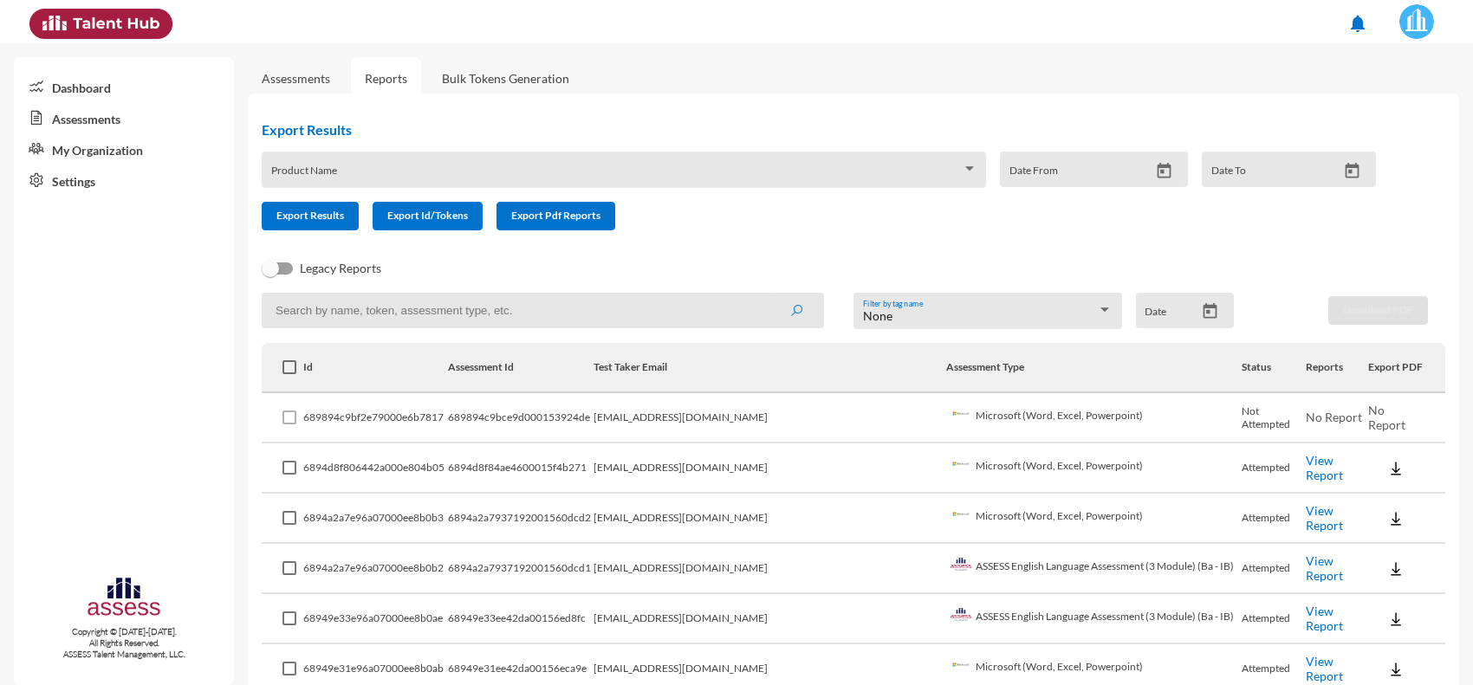
click at [1306, 465] on link "View Report" at bounding box center [1324, 467] width 37 height 29
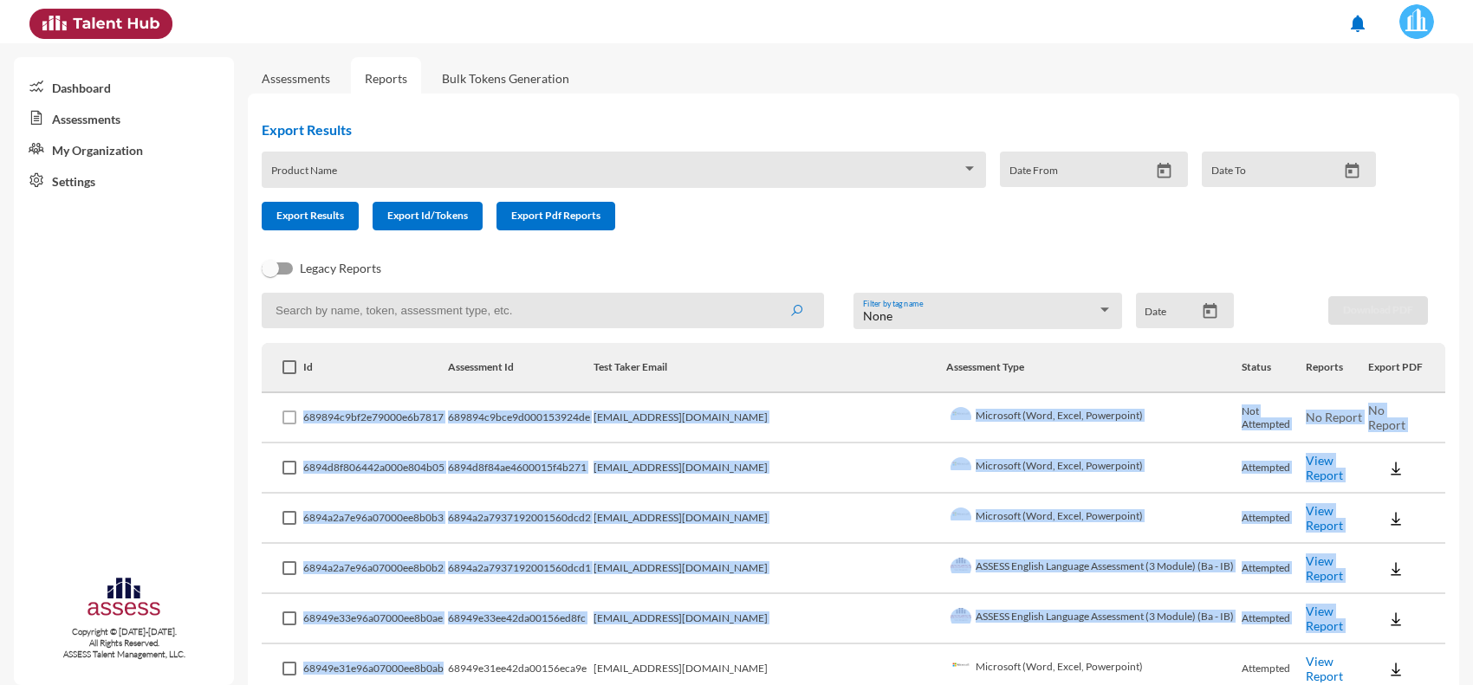
drag, startPoint x: 312, startPoint y: 412, endPoint x: 461, endPoint y: 659, distance: 289.2
click at [448, 581] on td "6894a2a7e96a07000ee8b0b2" at bounding box center [375, 569] width 145 height 50
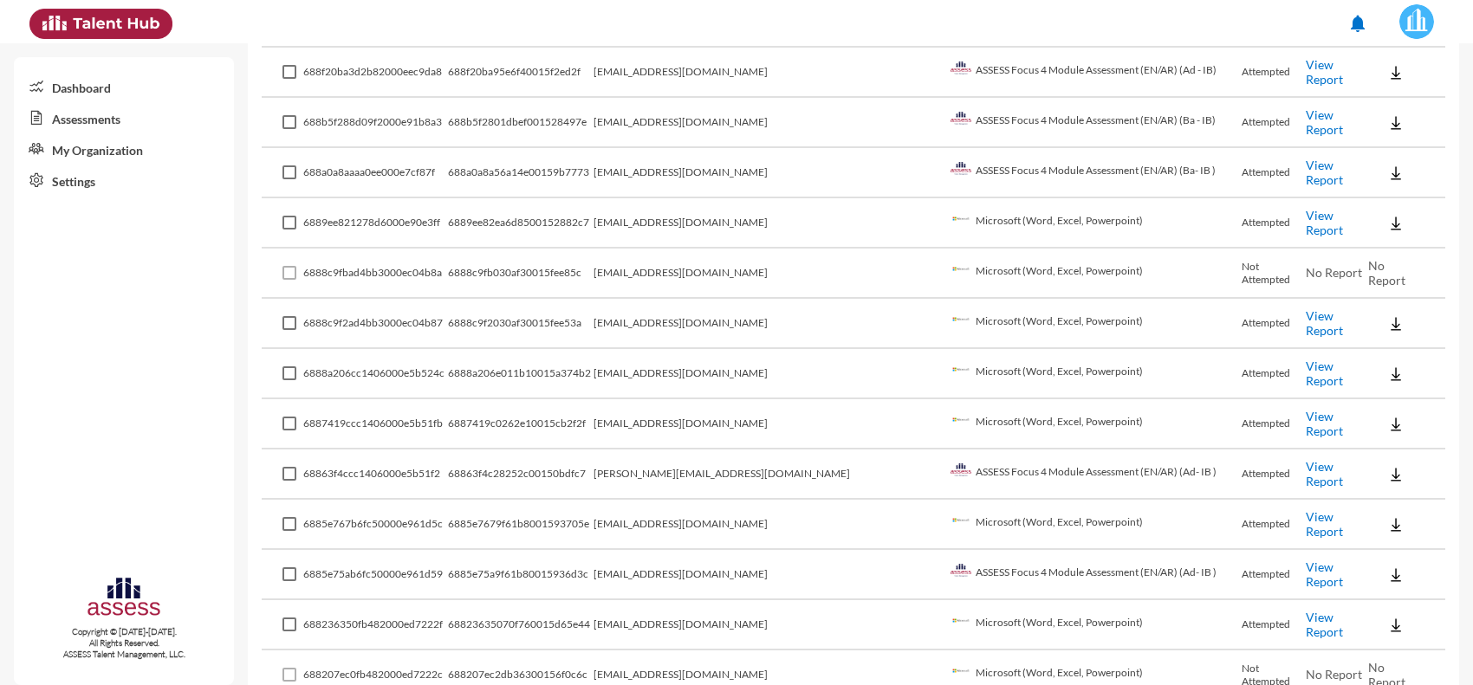
scroll to position [1408, 0]
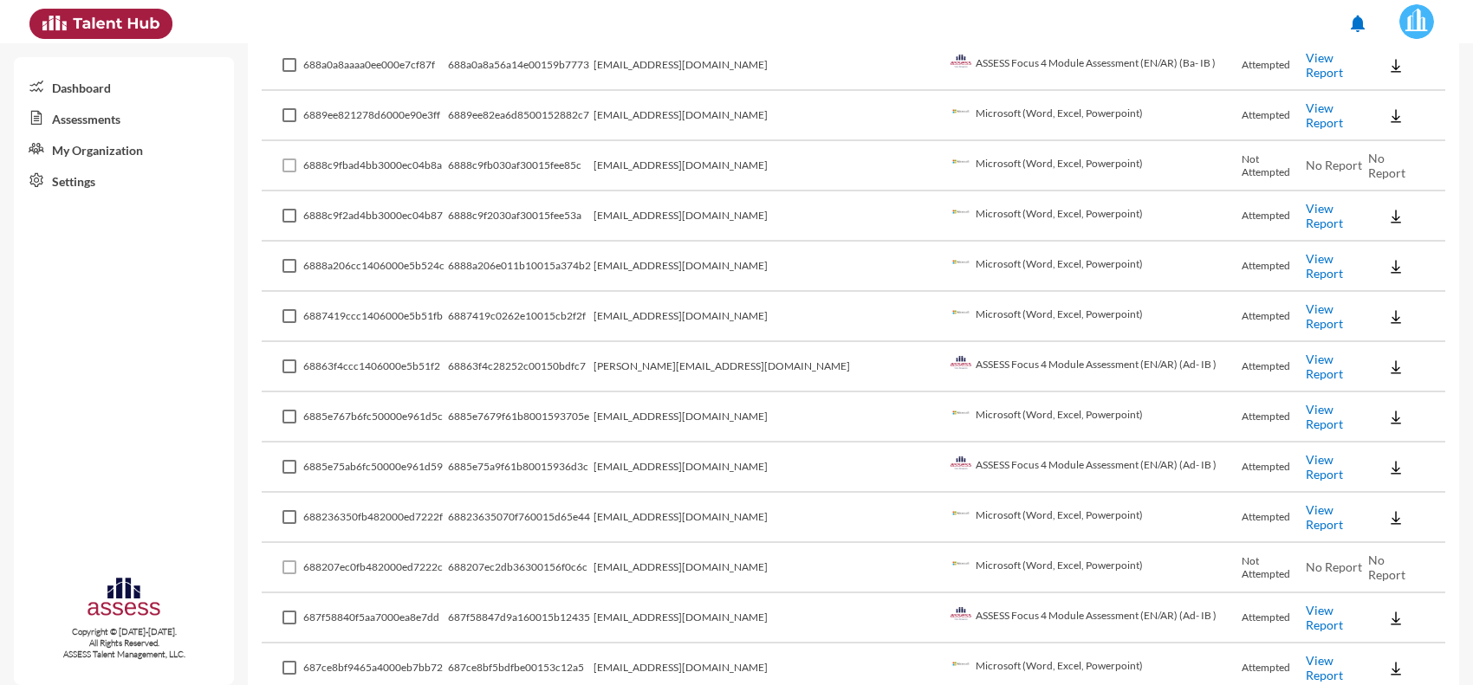
drag, startPoint x: 481, startPoint y: 581, endPoint x: 474, endPoint y: 291, distance: 289.5
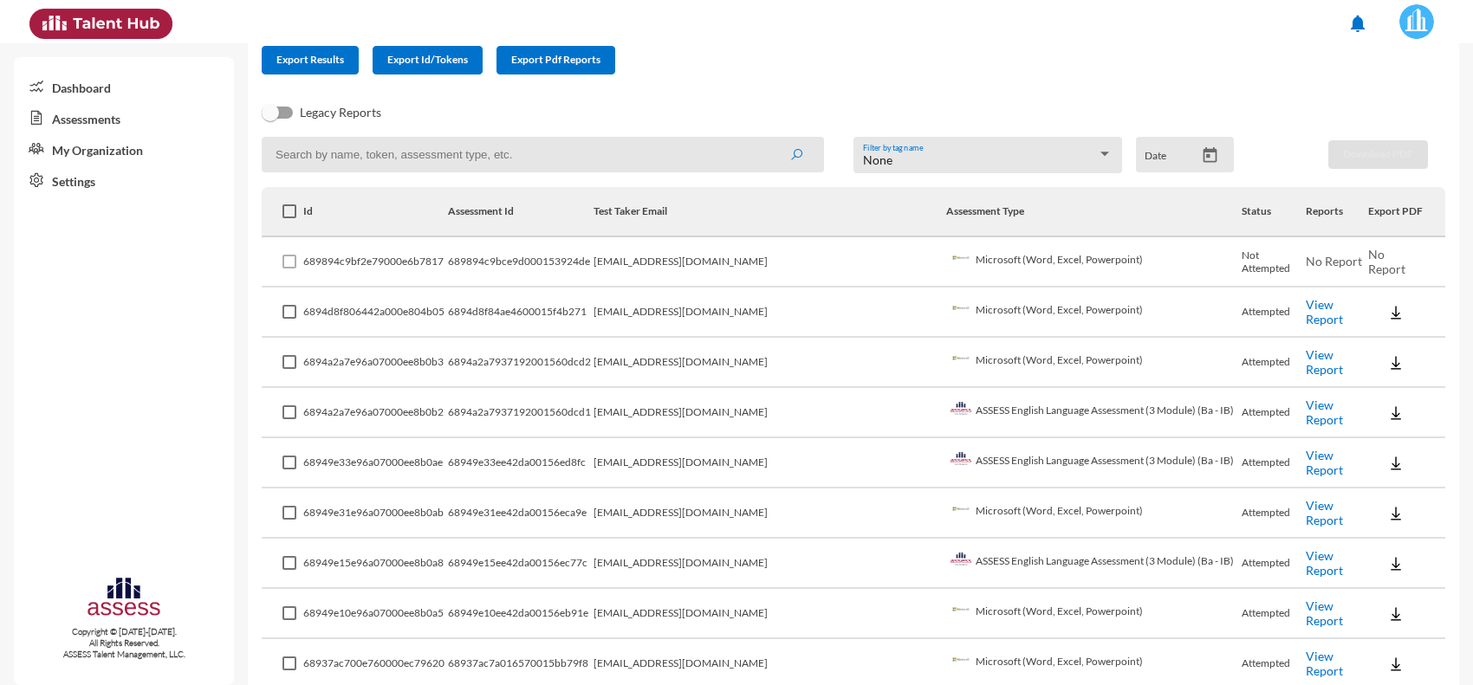
scroll to position [0, 0]
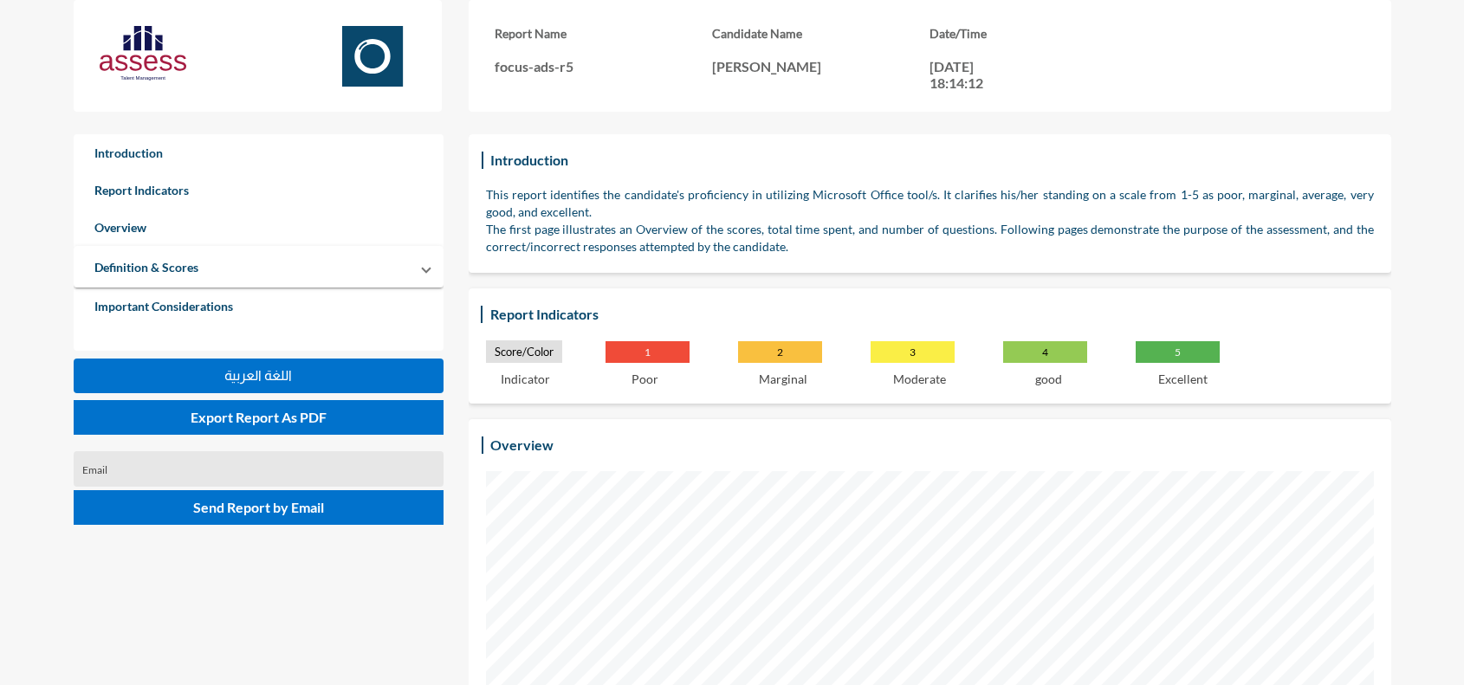
drag, startPoint x: 758, startPoint y: 111, endPoint x: 863, endPoint y: 226, distance: 155.8
